Goal: Information Seeking & Learning: Learn about a topic

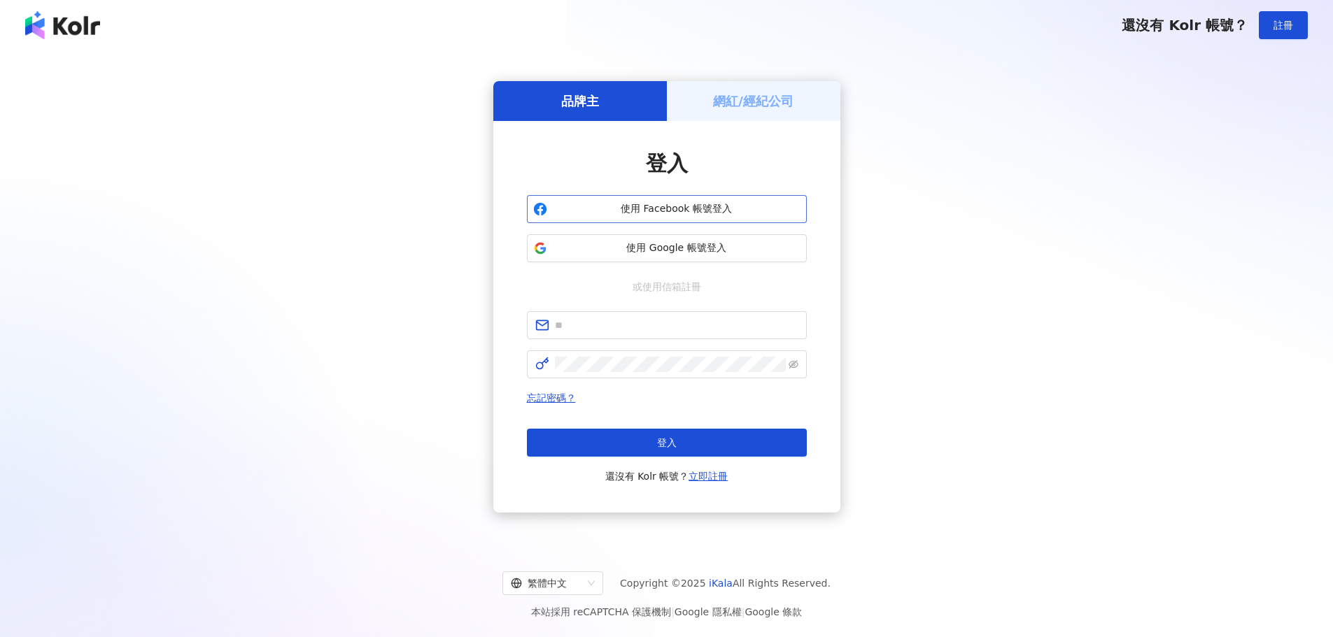
click at [696, 209] on span "使用 Facebook 帳號登入" at bounding box center [677, 209] width 248 height 14
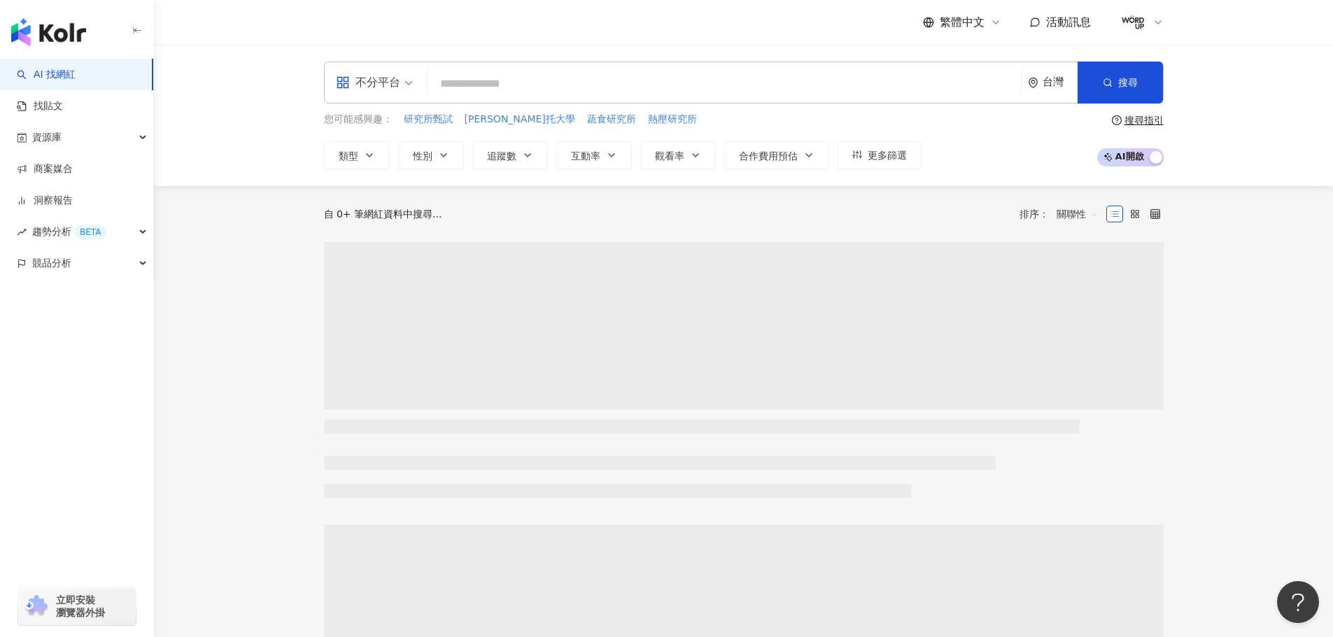
click at [486, 69] on div "不分平台 台灣 搜尋" at bounding box center [744, 83] width 840 height 42
click at [500, 78] on input "search" at bounding box center [724, 84] width 584 height 27
type input "*"
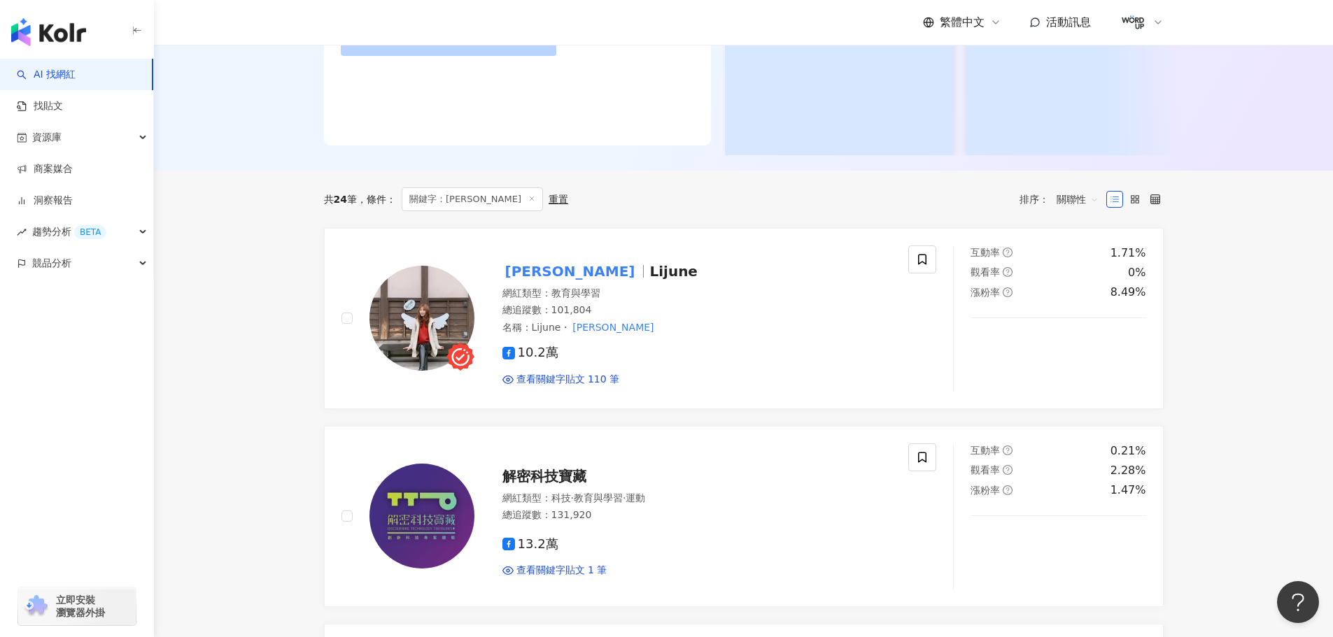
scroll to position [290, 0]
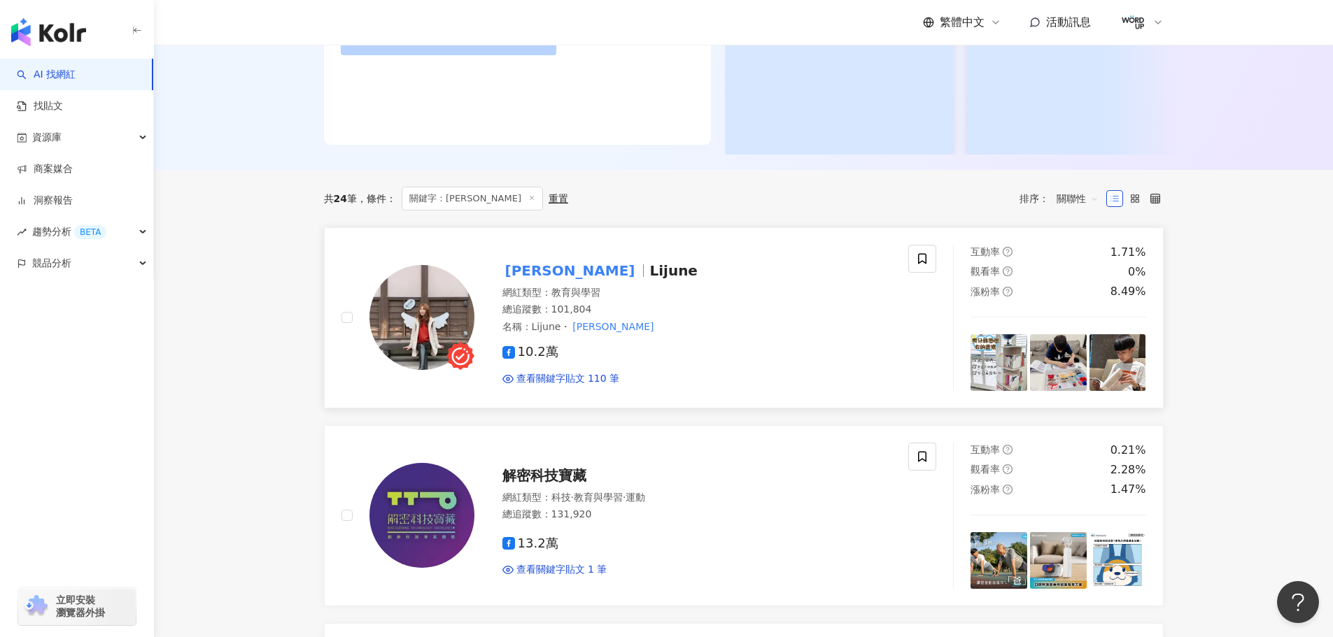
type input "****"
click at [439, 319] on img at bounding box center [421, 317] width 105 height 105
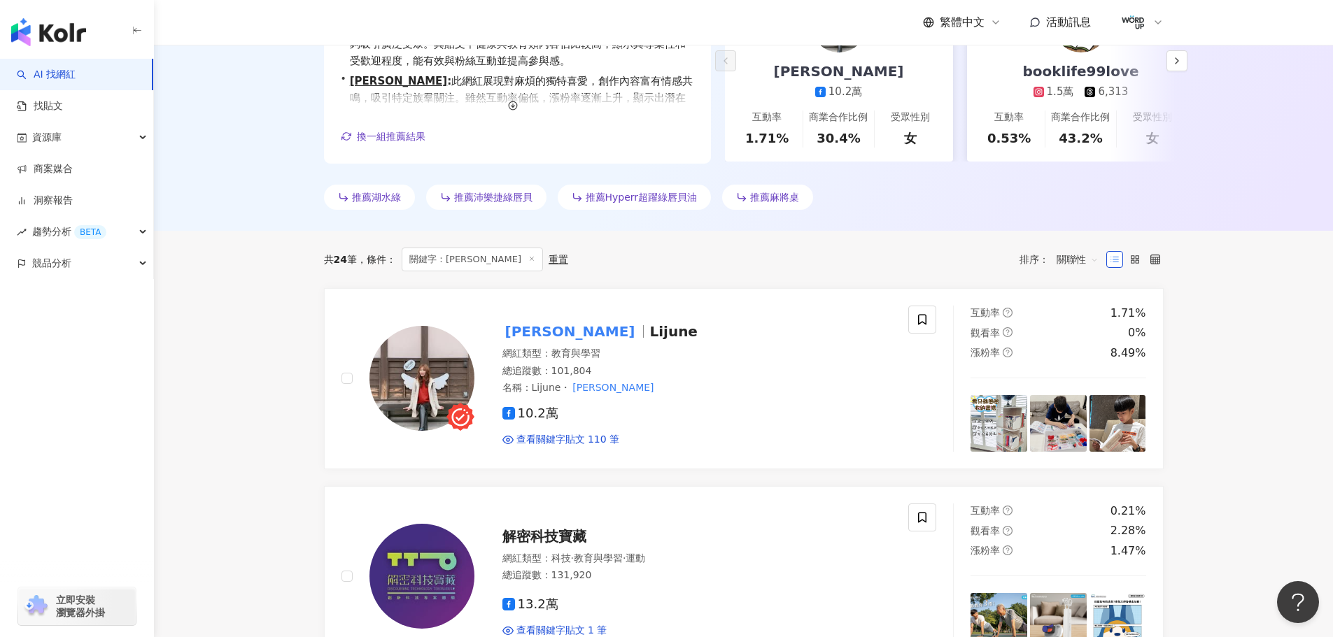
scroll to position [299, 0]
